Goal: Find specific page/section: Find specific page/section

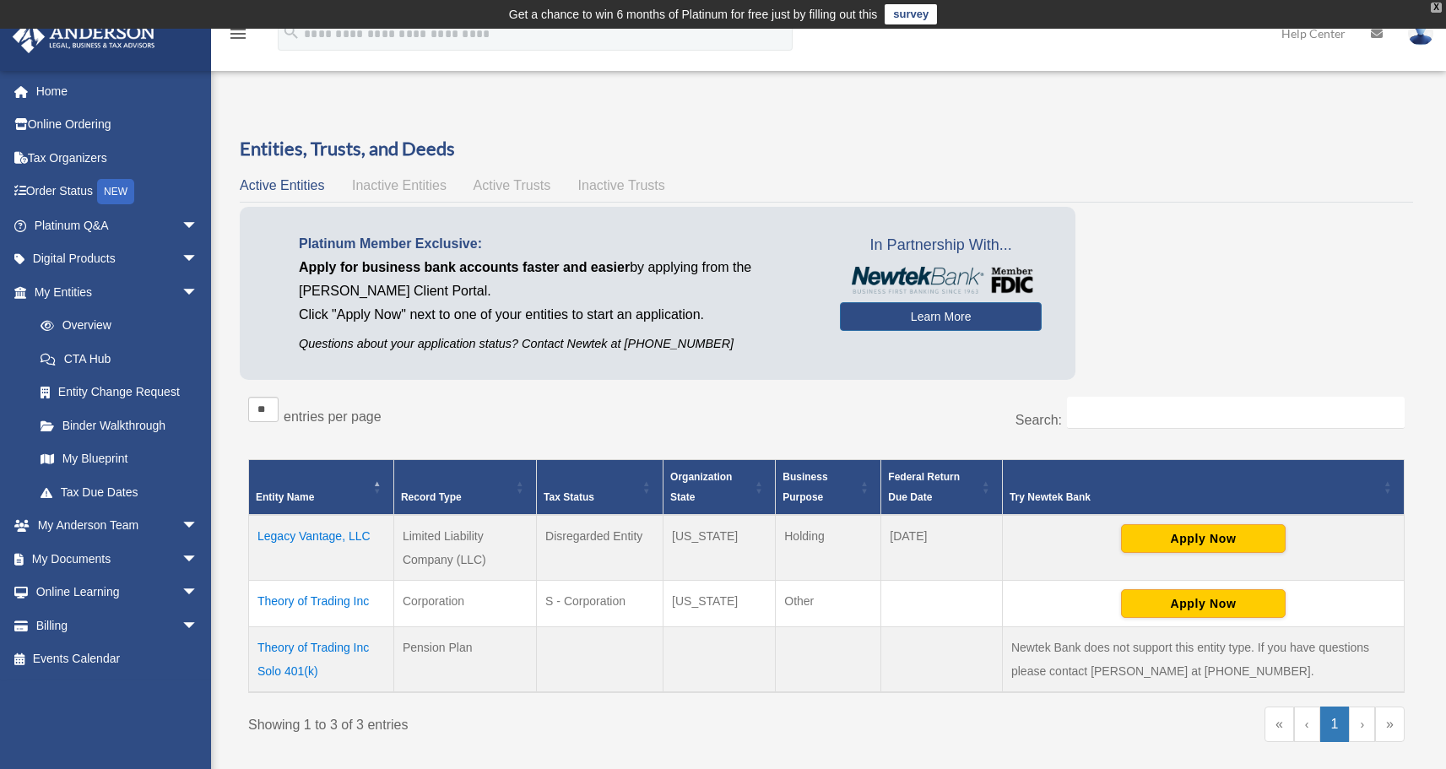
click at [1436, 9] on div "X" at bounding box center [1436, 8] width 11 height 10
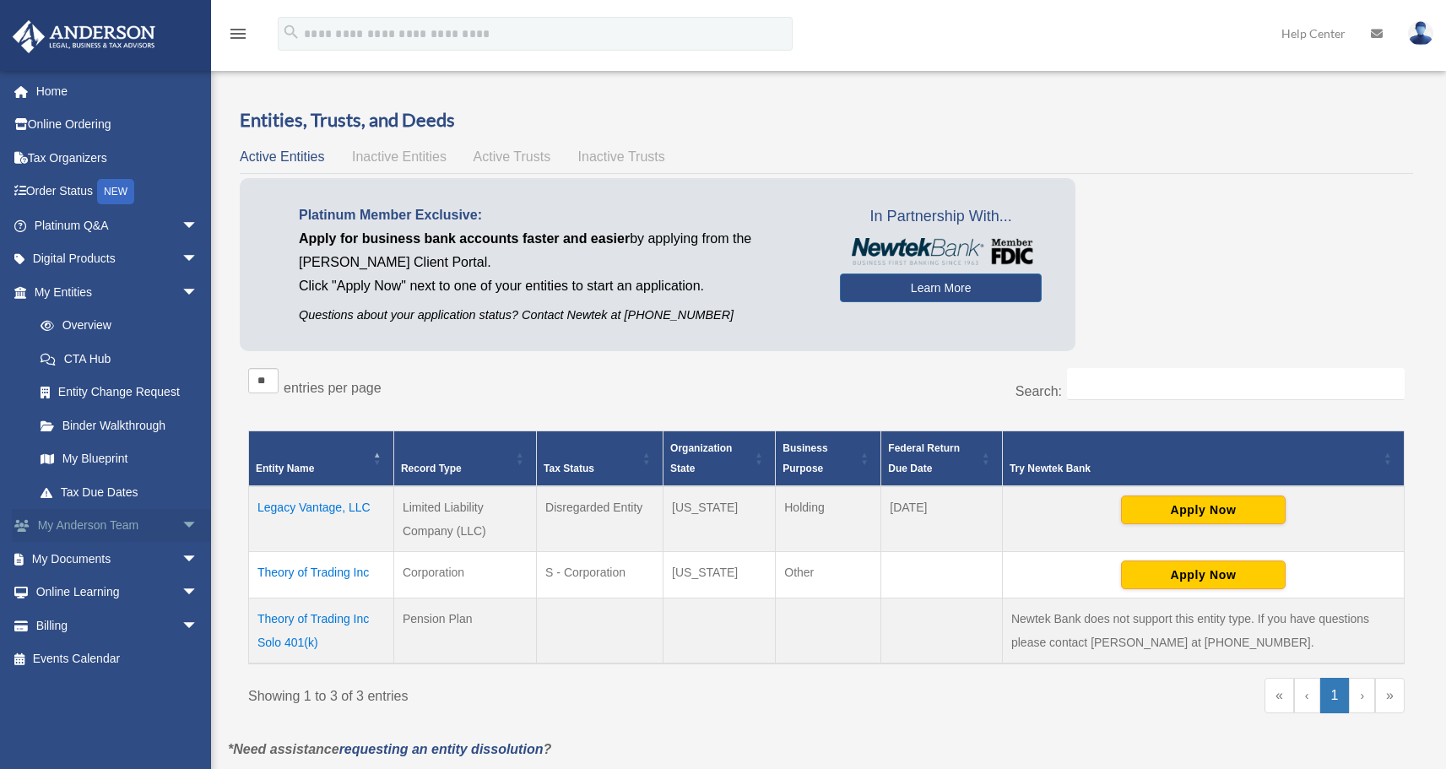
click at [94, 521] on link "My [PERSON_NAME] Team arrow_drop_down" at bounding box center [118, 526] width 212 height 34
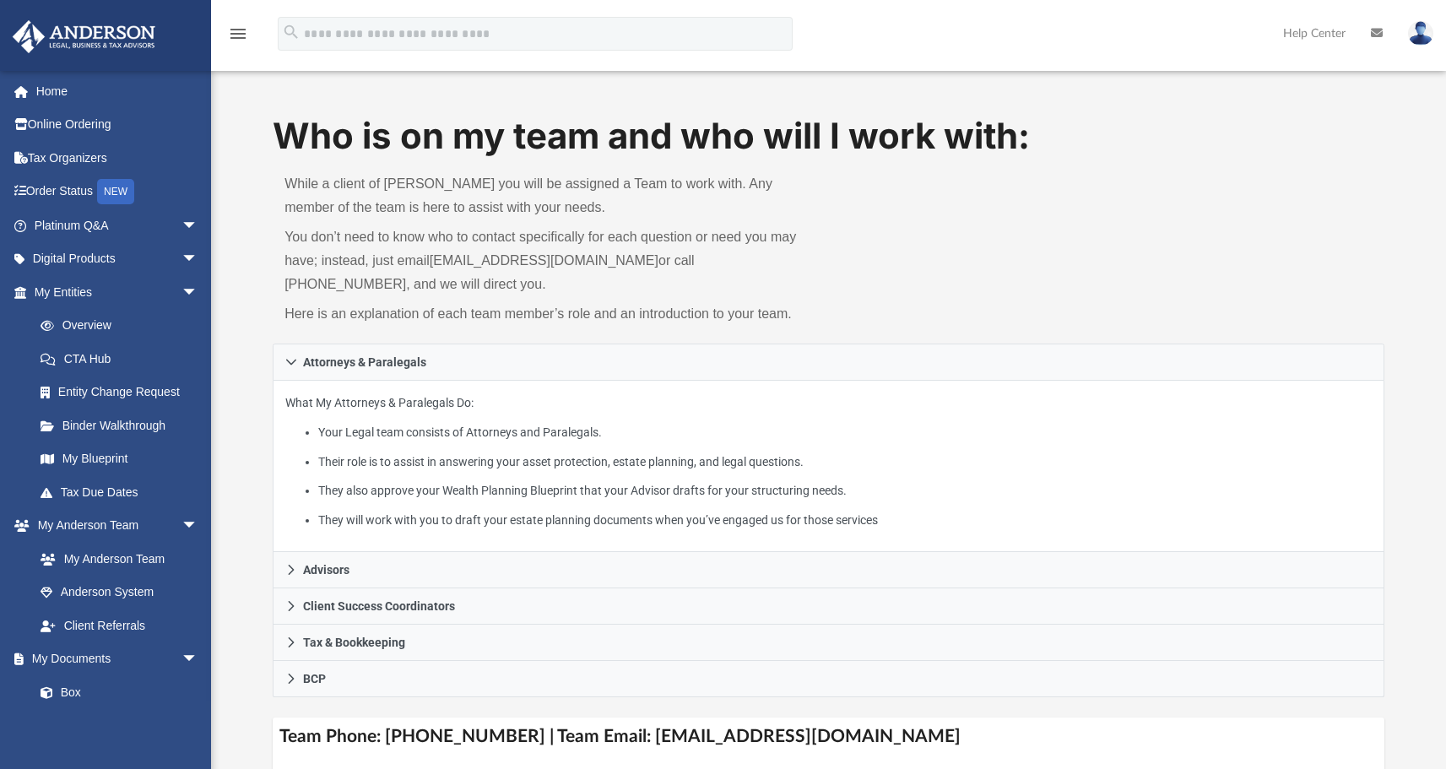
click at [456, 403] on p "What My Attorneys & Paralegals Do: Your Legal team consists of Attorneys and Pa…" at bounding box center [828, 462] width 1086 height 138
click at [684, 257] on p "You don’t need to know who to contact specifically for each question or need yo…" at bounding box center [550, 260] width 532 height 71
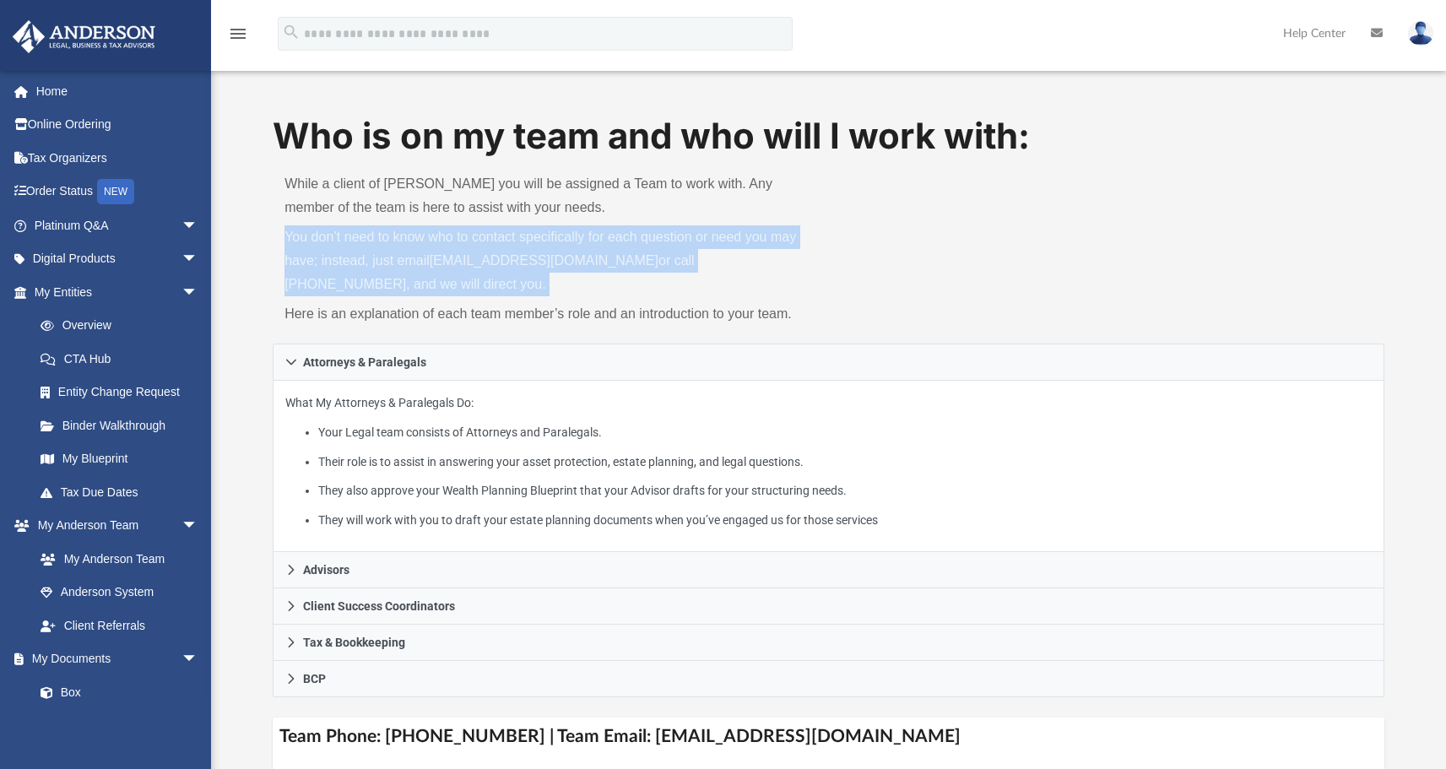
click at [684, 257] on p "You don’t need to know who to contact specifically for each question or need yo…" at bounding box center [550, 260] width 532 height 71
click at [749, 264] on p "You don’t need to know who to contact specifically for each question or need yo…" at bounding box center [550, 260] width 532 height 71
